Goal: Task Accomplishment & Management: Use online tool/utility

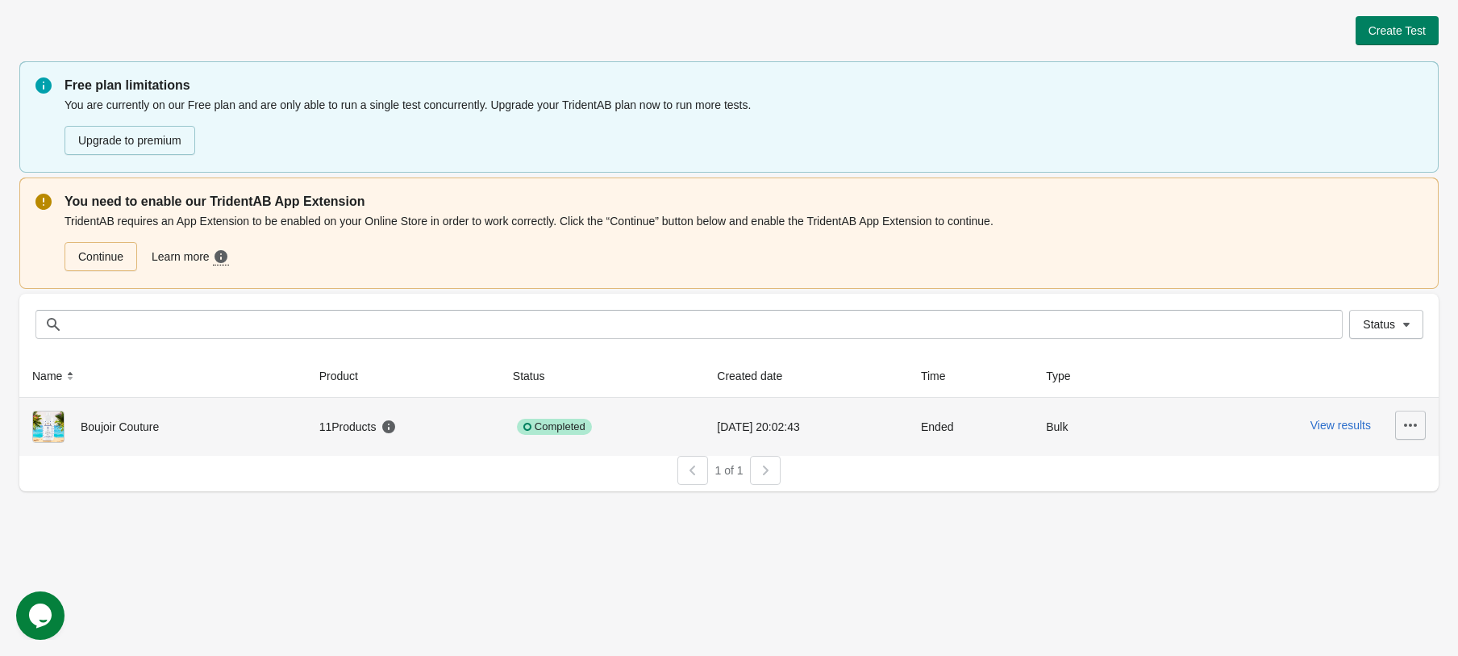
click at [1397, 424] on button "button" at bounding box center [1411, 425] width 31 height 29
click at [111, 424] on span "Boujoir Couture" at bounding box center [120, 426] width 78 height 13
click at [1331, 432] on button "View results" at bounding box center [1341, 425] width 60 height 13
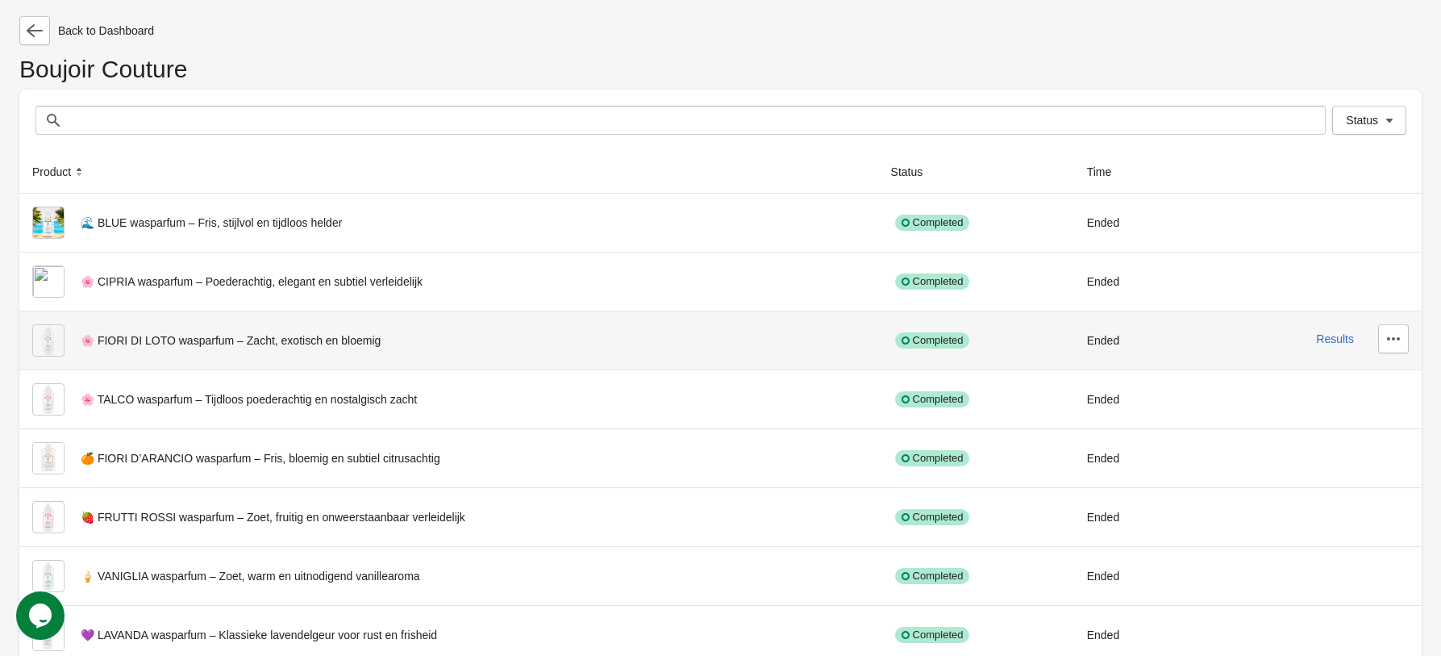
scroll to position [190, 0]
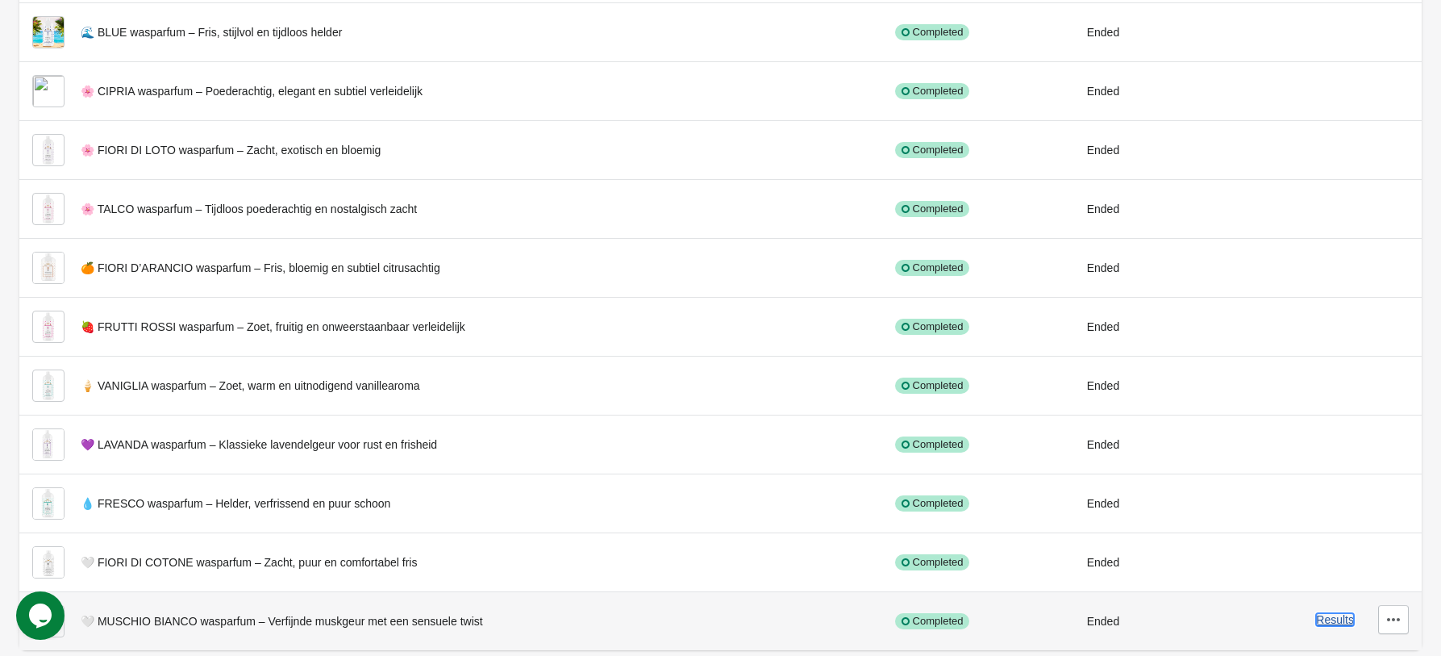
click at [1342, 624] on button "Results" at bounding box center [1335, 619] width 38 height 13
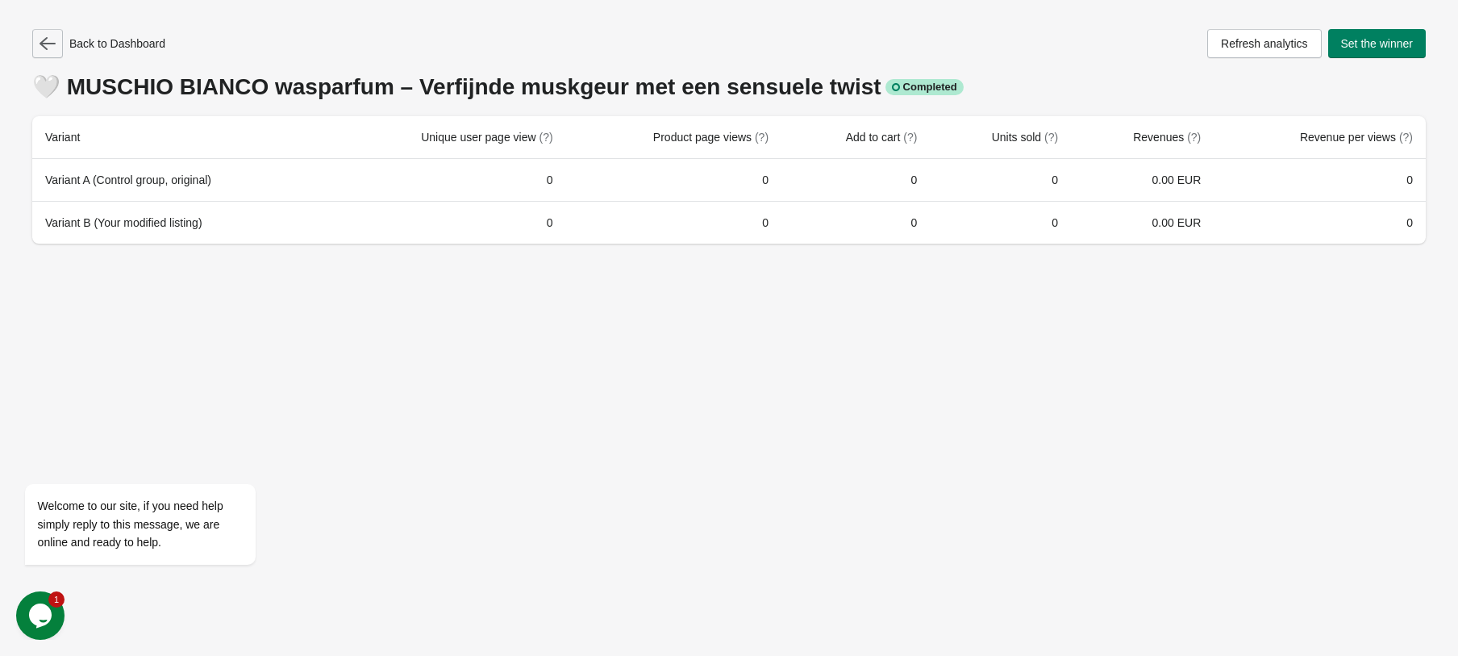
click at [49, 43] on icon "button" at bounding box center [48, 43] width 16 height 13
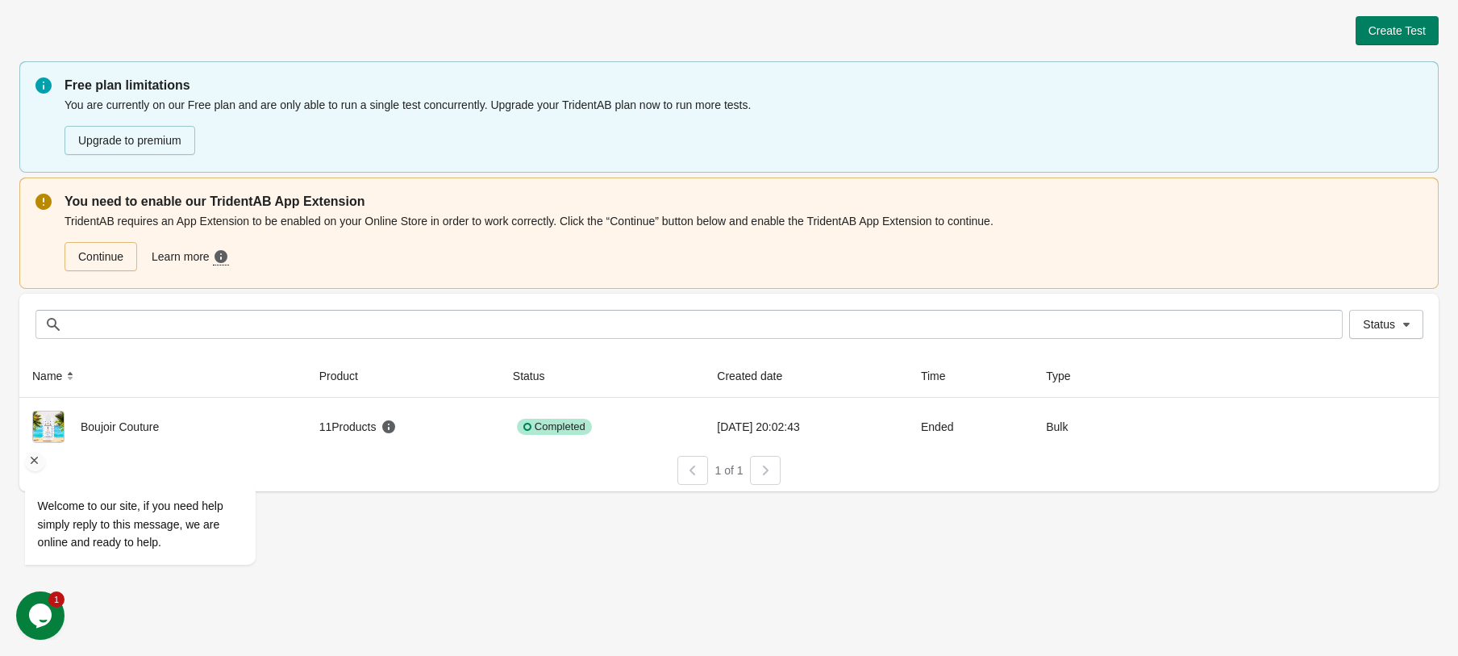
click at [140, 428] on div "Welcome to our site, if you need help simply reply to this message, we are onli…" at bounding box center [161, 457] width 290 height 245
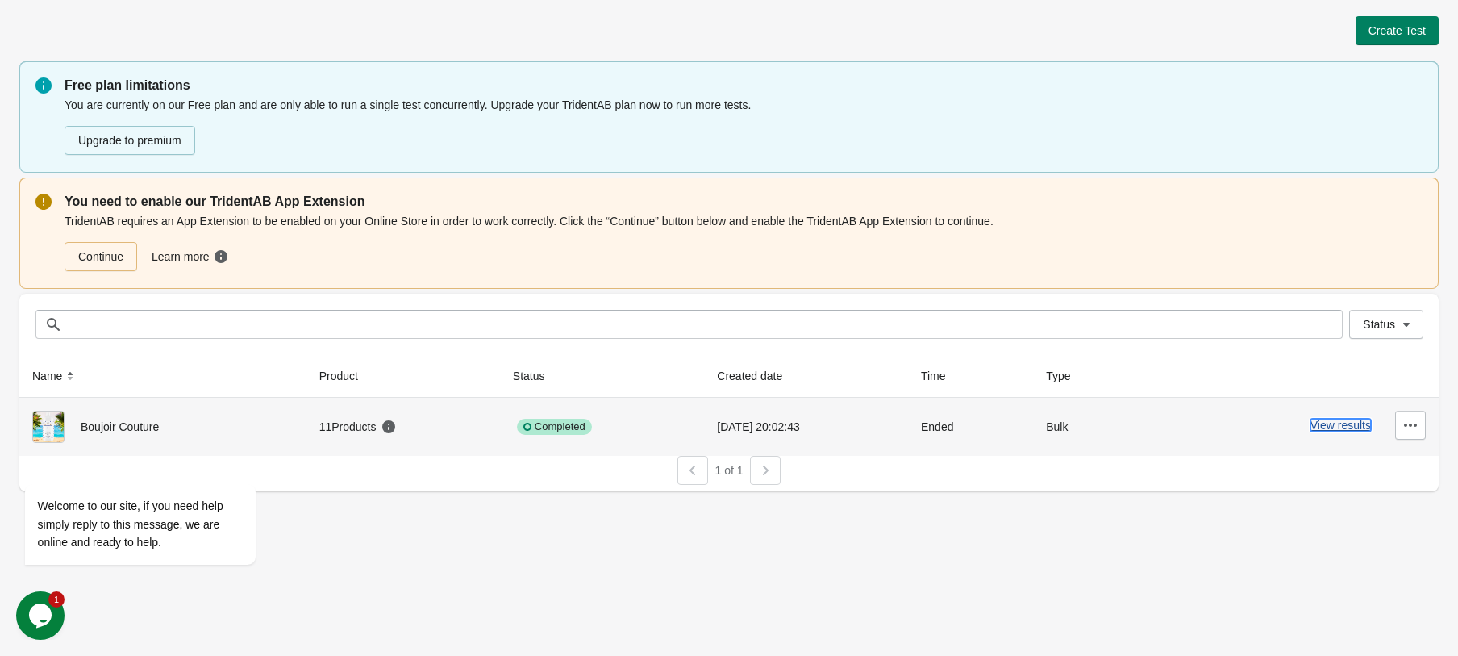
click at [1340, 429] on button "View results" at bounding box center [1341, 425] width 60 height 13
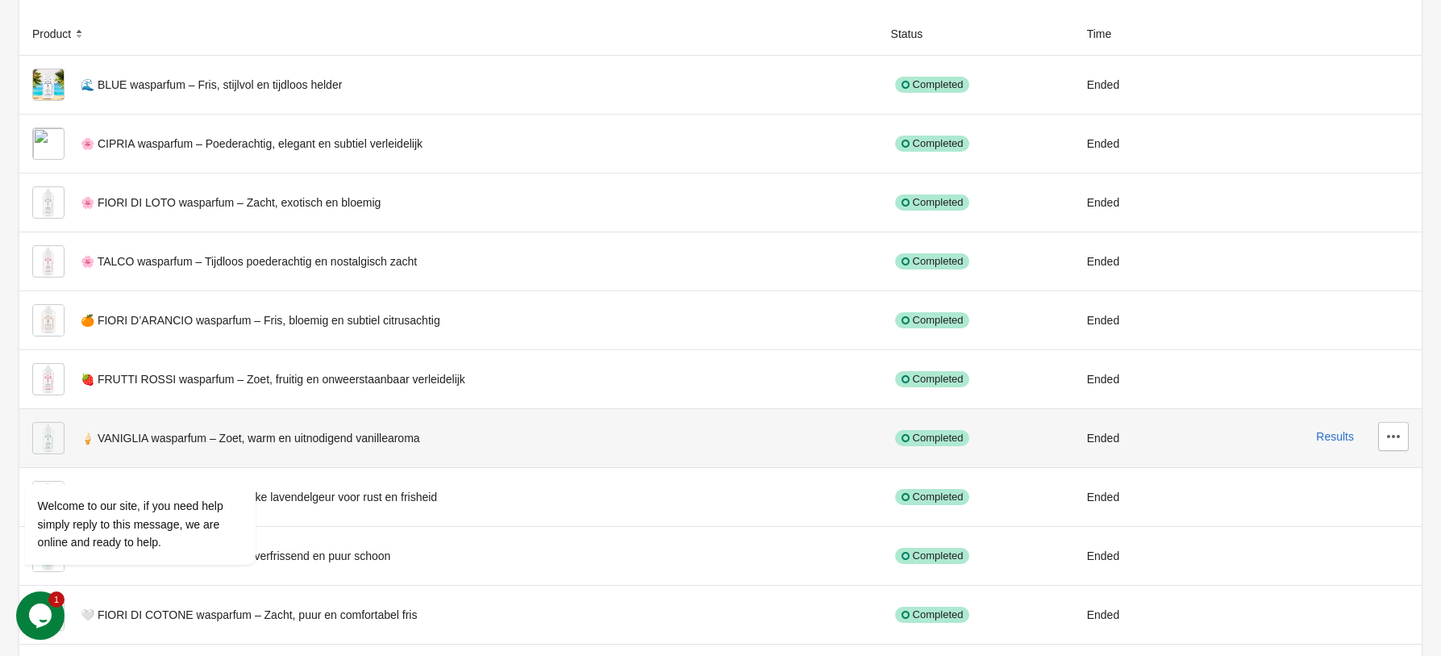
scroll to position [190, 0]
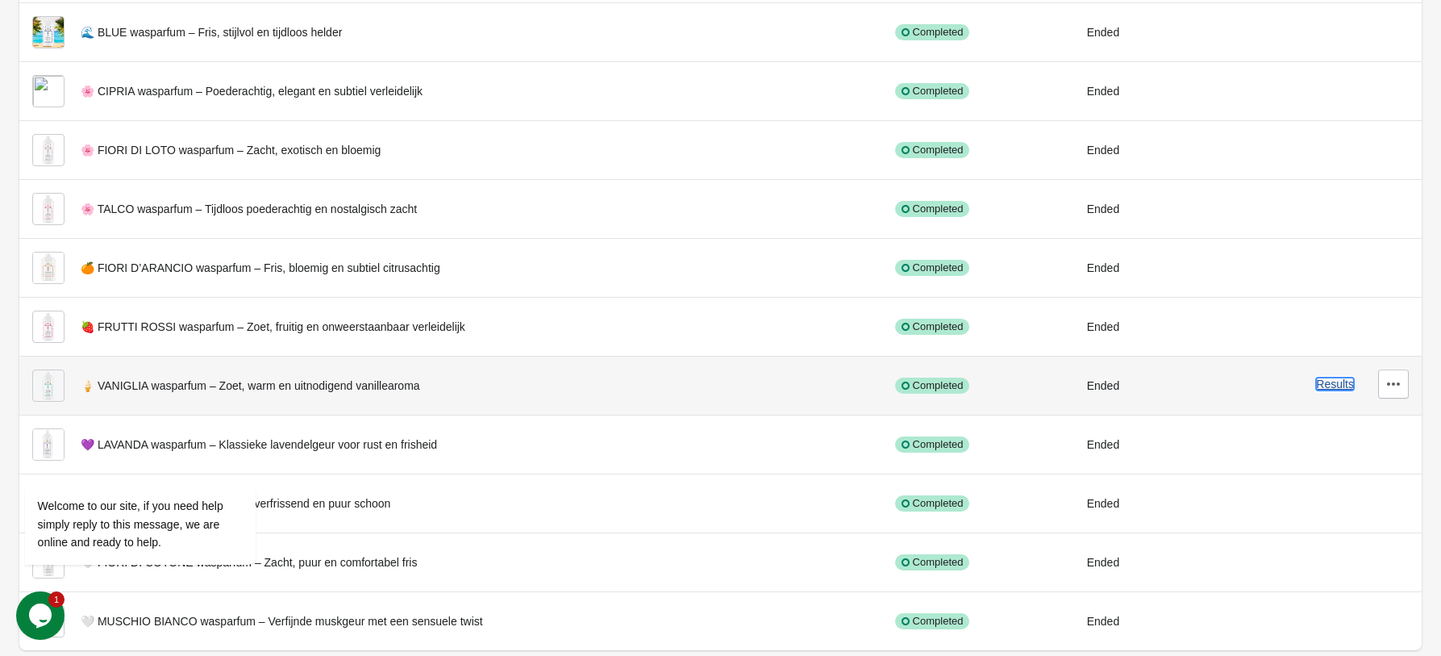
click at [1337, 383] on button "Results" at bounding box center [1335, 384] width 38 height 13
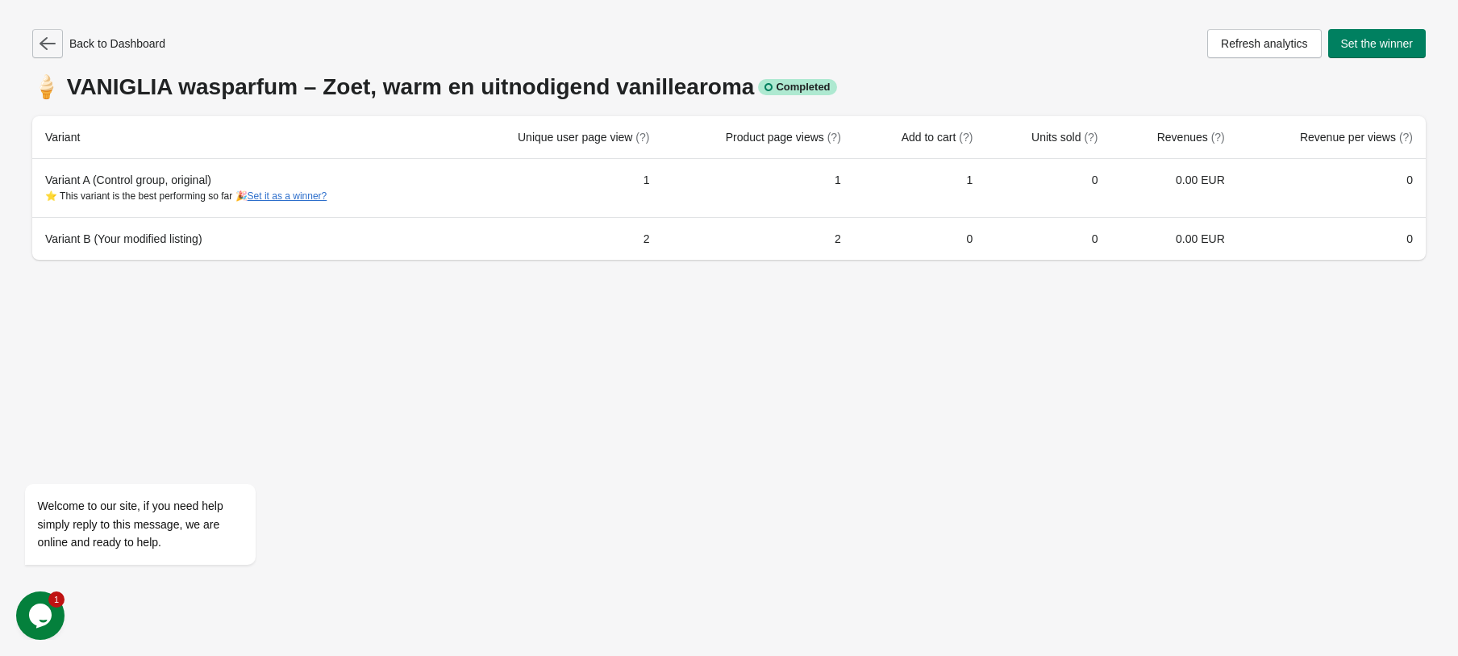
click at [56, 57] on button "button" at bounding box center [47, 43] width 31 height 29
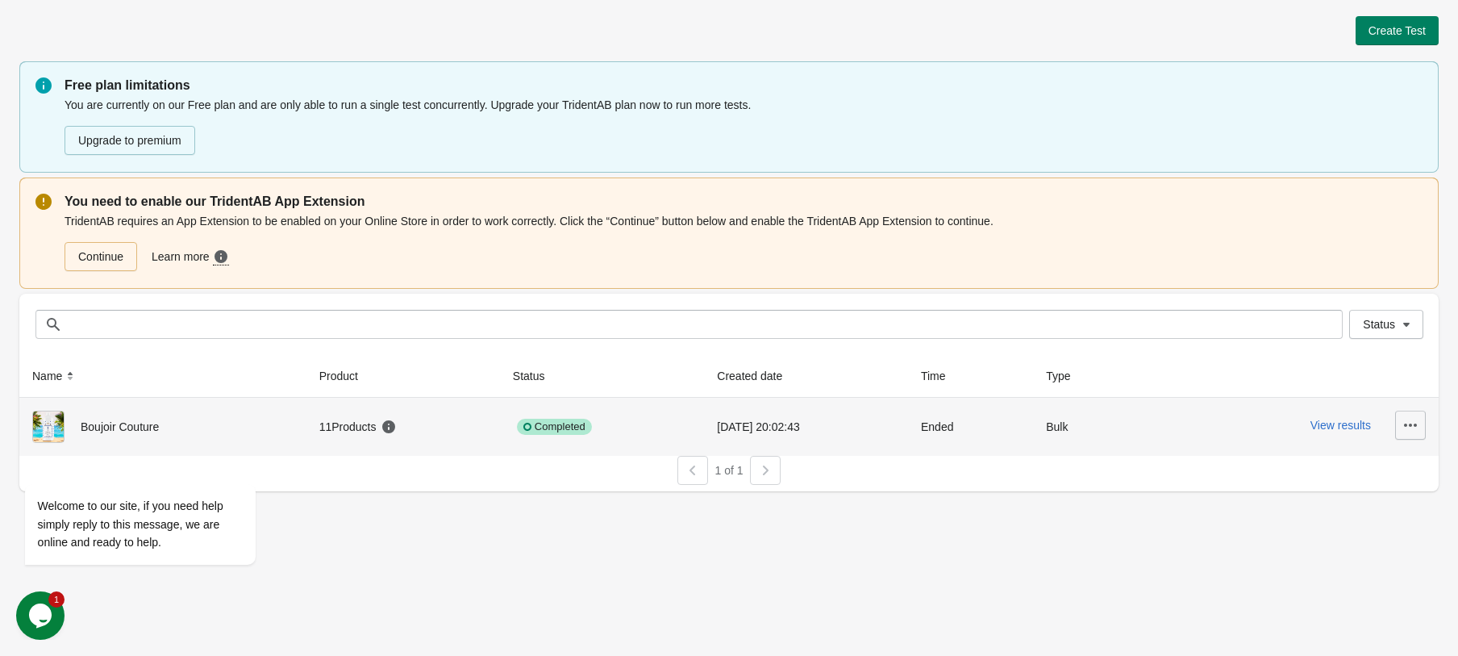
click at [1418, 423] on button "button" at bounding box center [1411, 425] width 31 height 29
click at [1398, 466] on span "Delete" at bounding box center [1397, 467] width 32 height 16
